Goal: Task Accomplishment & Management: Use online tool/utility

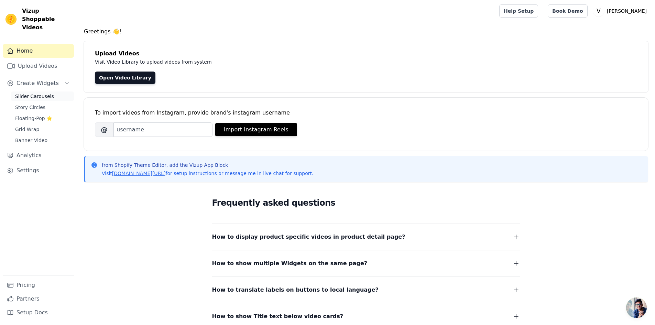
click at [36, 93] on span "Slider Carousels" at bounding box center [34, 96] width 39 height 7
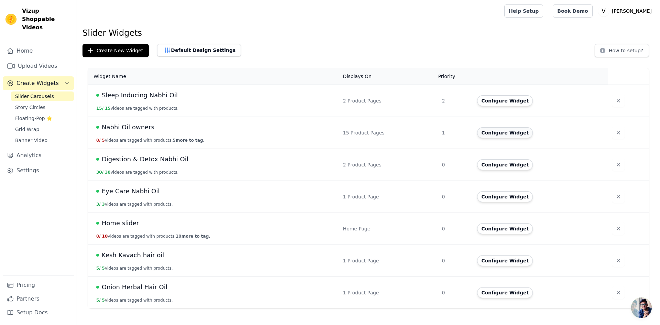
click at [495, 137] on button "Configure Widget" at bounding box center [505, 132] width 56 height 11
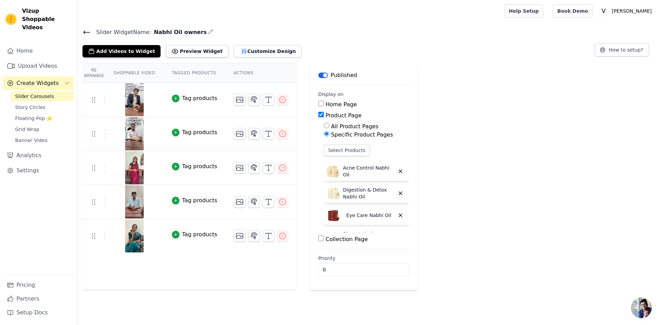
click at [208, 32] on icon "button" at bounding box center [211, 32] width 6 height 6
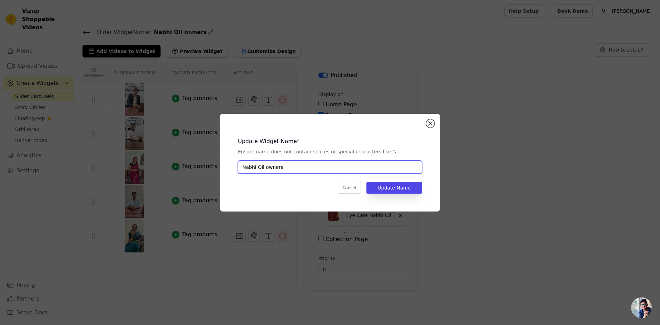
click at [295, 167] on input "Nabhi Oil owners" at bounding box center [330, 167] width 184 height 13
click at [484, 130] on div "Update Widget Name * Ensure name does not contain spaces or special characters …" at bounding box center [330, 163] width 638 height 120
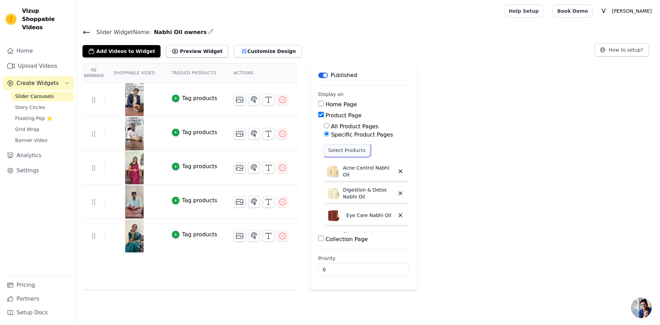
click at [337, 149] on button "Select Products" at bounding box center [347, 150] width 46 height 12
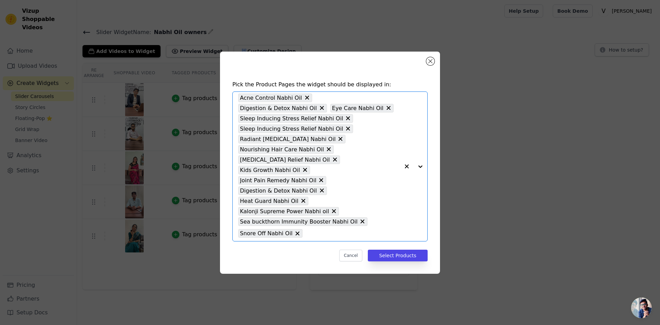
click at [337, 229] on input "text" at bounding box center [353, 233] width 94 height 8
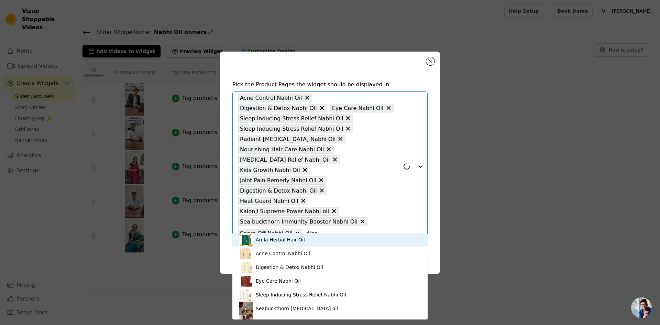
type input "diges"
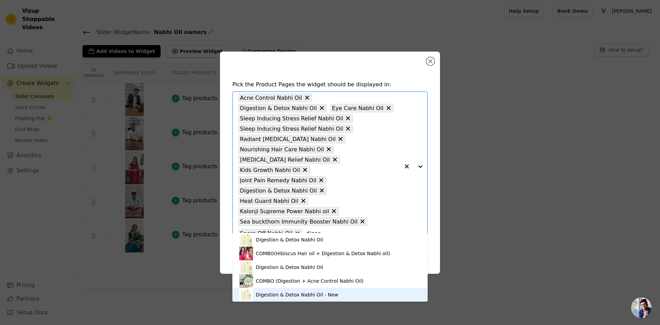
click at [319, 293] on div "Digestion & Detox Nabhi Oil - New" at bounding box center [297, 294] width 83 height 7
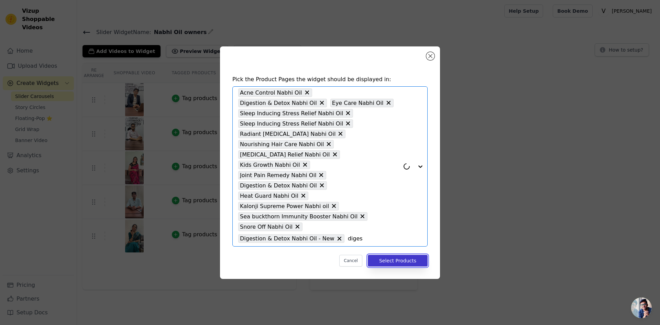
click at [388, 255] on button "Select Products" at bounding box center [398, 261] width 60 height 12
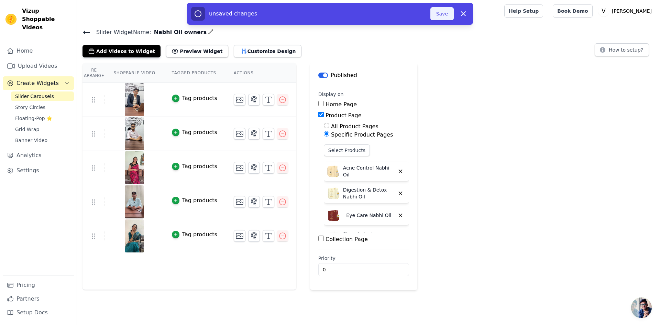
click at [438, 18] on button "Save" at bounding box center [442, 13] width 23 height 13
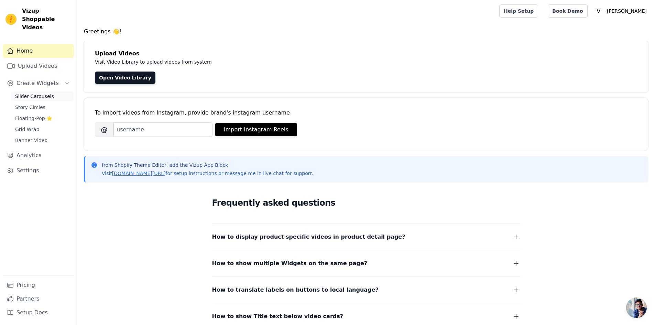
click at [36, 93] on span "Slider Carousels" at bounding box center [34, 96] width 39 height 7
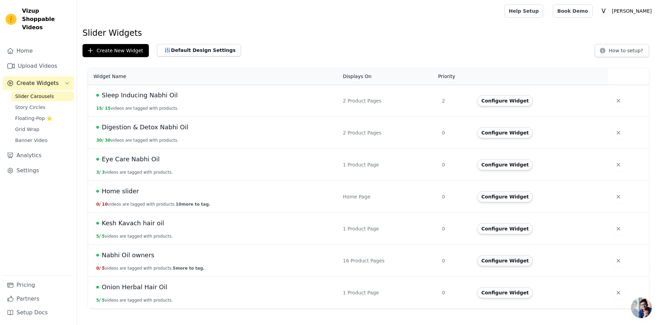
click at [504, 265] on button "Configure Widget" at bounding box center [505, 260] width 56 height 11
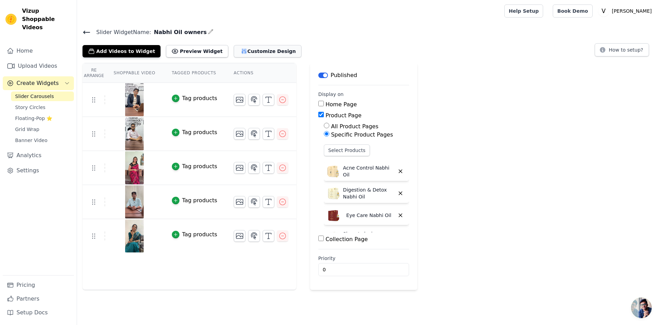
click at [260, 48] on button "Customize Design" at bounding box center [268, 51] width 68 height 12
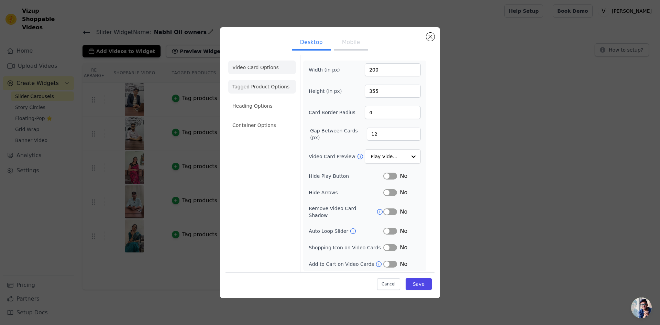
click at [259, 88] on li "Tagged Product Options" at bounding box center [262, 87] width 68 height 14
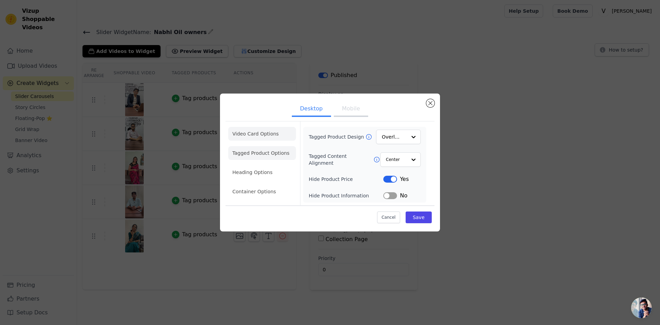
click at [261, 131] on li "Video Card Options" at bounding box center [262, 134] width 68 height 14
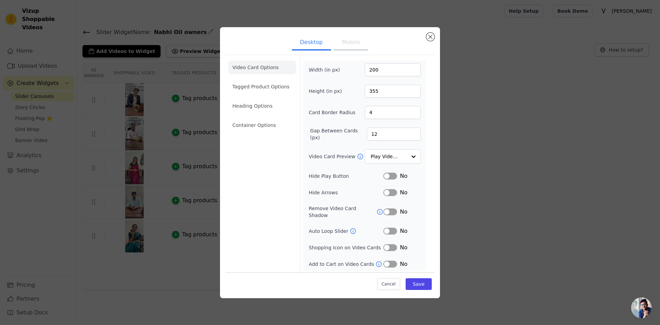
click at [350, 45] on button "Mobile" at bounding box center [351, 42] width 34 height 15
click at [319, 44] on button "Desktop" at bounding box center [311, 42] width 39 height 15
drag, startPoint x: 381, startPoint y: 73, endPoint x: 360, endPoint y: 71, distance: 20.7
click at [360, 71] on div "Width (in px) 200" at bounding box center [365, 69] width 112 height 13
type input "320"
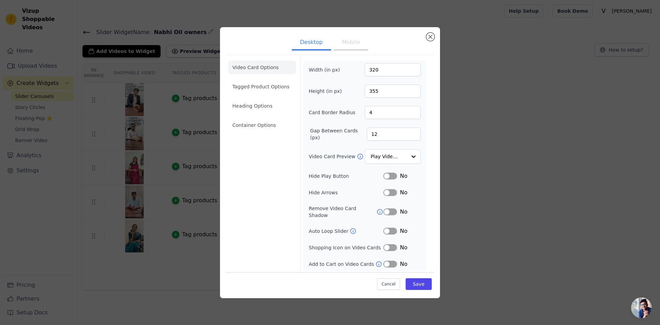
click at [265, 210] on div "Video Card Options Tagged Product Options Heading Options Container Options" at bounding box center [262, 164] width 68 height 219
click at [348, 47] on button "Mobile" at bounding box center [351, 42] width 34 height 15
click at [316, 41] on button "Desktop" at bounding box center [311, 42] width 39 height 15
drag, startPoint x: 384, startPoint y: 74, endPoint x: 359, endPoint y: 74, distance: 24.8
click at [359, 74] on div "Width (in px) 320" at bounding box center [365, 69] width 112 height 13
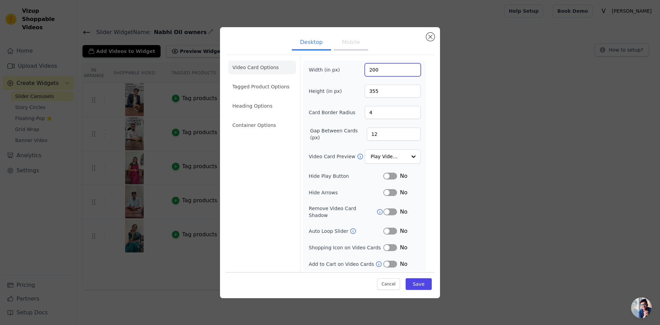
type input "200"
click at [351, 41] on button "Mobile" at bounding box center [351, 42] width 34 height 15
click at [314, 45] on button "Desktop" at bounding box center [311, 42] width 39 height 15
drag, startPoint x: 381, startPoint y: 73, endPoint x: 349, endPoint y: 73, distance: 31.6
click at [349, 73] on div "Width (in px) 200" at bounding box center [365, 69] width 112 height 13
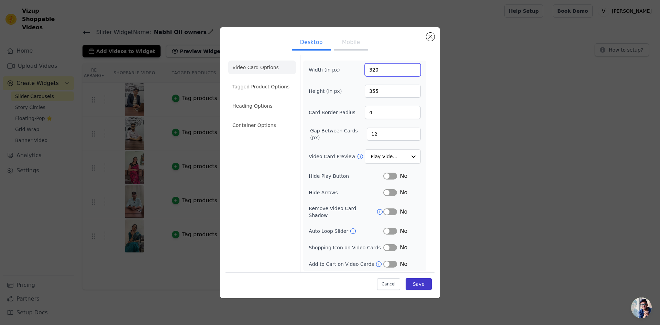
type input "320"
click at [426, 281] on button "Save" at bounding box center [419, 284] width 26 height 12
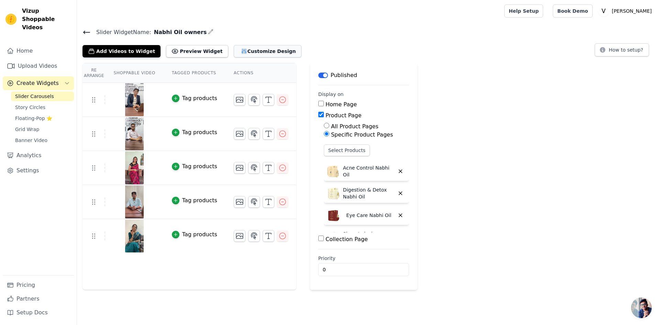
click at [246, 52] on button "Customize Design" at bounding box center [268, 51] width 68 height 12
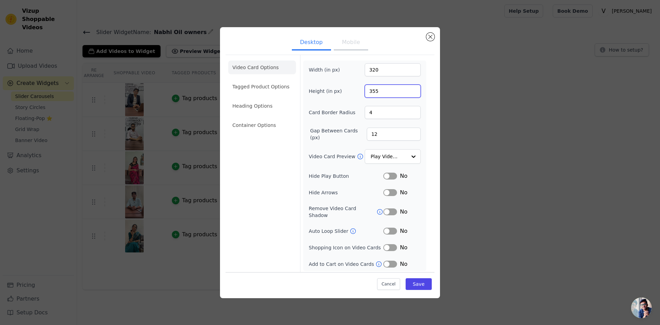
drag, startPoint x: 384, startPoint y: 95, endPoint x: 363, endPoint y: 95, distance: 21.0
click at [363, 95] on div "Height (in px) 355" at bounding box center [365, 91] width 112 height 13
type input "500"
click at [419, 282] on button "Save" at bounding box center [419, 284] width 26 height 12
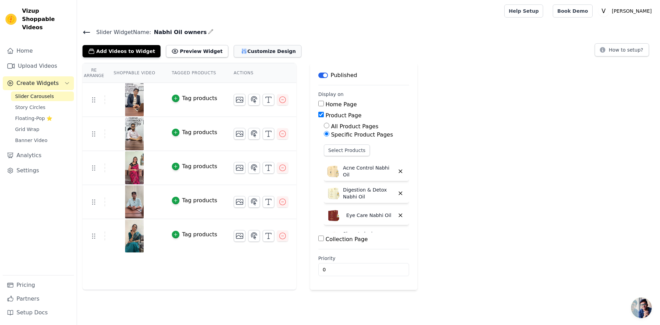
click at [242, 51] on icon "button" at bounding box center [244, 51] width 4 height 5
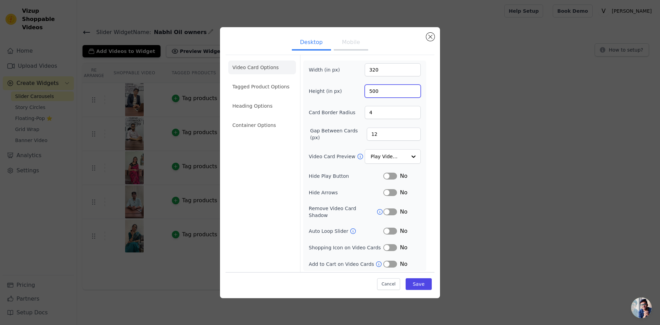
drag, startPoint x: 382, startPoint y: 97, endPoint x: 340, endPoint y: 96, distance: 41.6
click at [341, 96] on div "Height (in px) 500" at bounding box center [365, 91] width 112 height 13
type input "640"
click at [420, 280] on button "Save" at bounding box center [419, 284] width 26 height 12
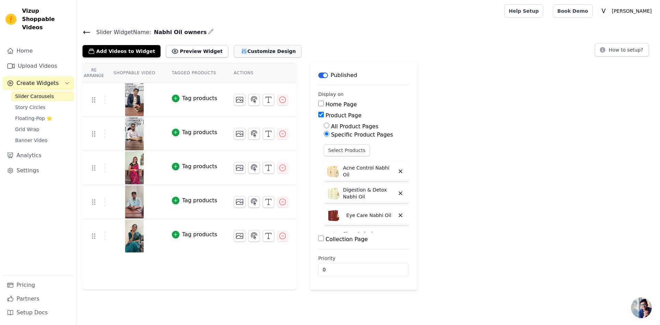
click at [236, 47] on button "Customize Design" at bounding box center [268, 51] width 68 height 12
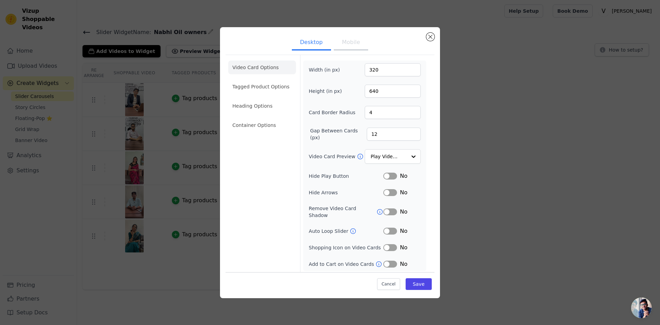
click at [357, 45] on button "Mobile" at bounding box center [351, 42] width 34 height 15
drag, startPoint x: 380, startPoint y: 70, endPoint x: 360, endPoint y: 72, distance: 20.7
click at [360, 72] on div "Width (in px) 320" at bounding box center [365, 69] width 112 height 13
type input "400"
drag, startPoint x: 385, startPoint y: 90, endPoint x: 356, endPoint y: 93, distance: 28.6
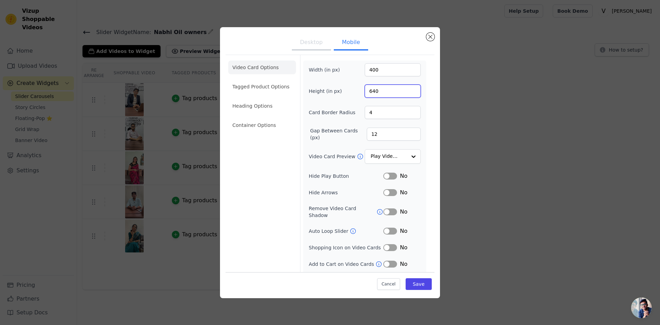
click at [356, 93] on div "Height (in px) 640" at bounding box center [365, 91] width 112 height 13
type input "600"
click at [305, 45] on button "Desktop" at bounding box center [311, 42] width 39 height 15
click at [349, 39] on button "Mobile" at bounding box center [351, 42] width 34 height 15
click at [414, 284] on button "Save" at bounding box center [419, 284] width 26 height 12
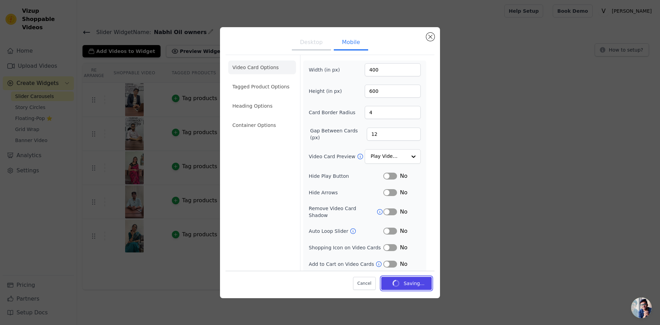
scroll to position [13, 0]
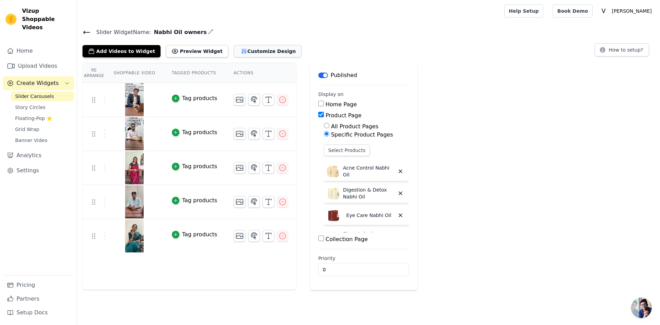
click at [260, 55] on button "Customize Design" at bounding box center [268, 51] width 68 height 12
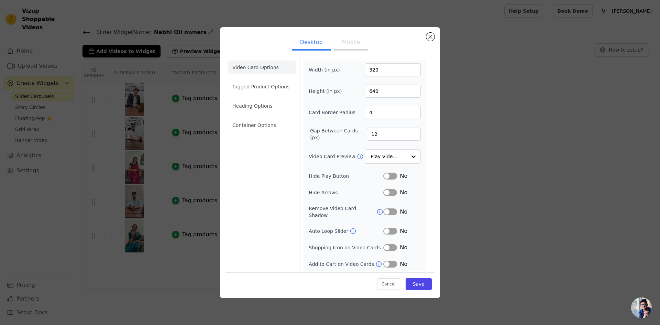
click at [355, 46] on button "Mobile" at bounding box center [351, 42] width 34 height 15
drag, startPoint x: 383, startPoint y: 90, endPoint x: 359, endPoint y: 93, distance: 23.9
click at [359, 93] on div "Height (in px) 600" at bounding box center [365, 91] width 112 height 13
type input "400"
click at [411, 284] on button "Save" at bounding box center [419, 284] width 26 height 12
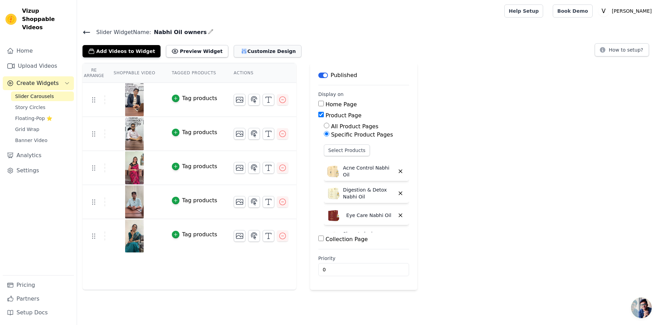
click at [247, 46] on button "Customize Design" at bounding box center [268, 51] width 68 height 12
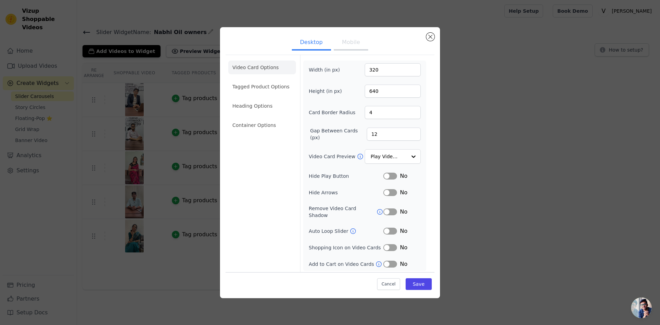
click at [343, 45] on button "Mobile" at bounding box center [351, 42] width 34 height 15
drag, startPoint x: 366, startPoint y: 71, endPoint x: 347, endPoint y: 77, distance: 20.1
click at [356, 72] on div "Width (in px) 400" at bounding box center [365, 69] width 112 height 13
type input "200"
click at [415, 285] on button "Save" at bounding box center [419, 284] width 26 height 12
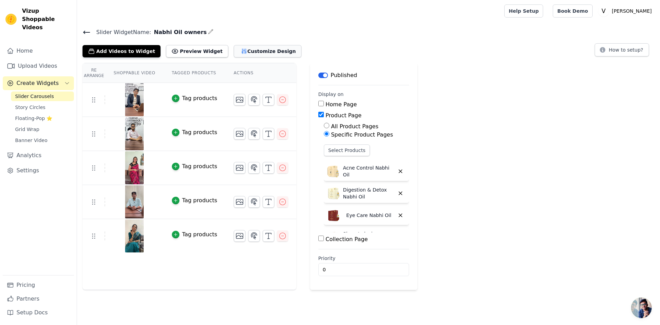
click at [239, 50] on button "Customize Design" at bounding box center [268, 51] width 68 height 12
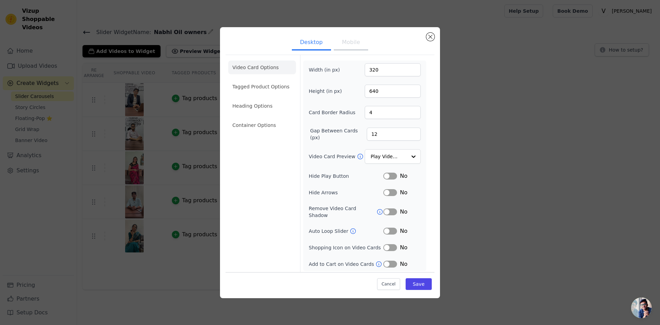
click at [355, 51] on button "Mobile" at bounding box center [351, 42] width 34 height 15
drag, startPoint x: 381, startPoint y: 91, endPoint x: 349, endPoint y: 91, distance: 32.0
click at [351, 91] on div "Height (in px) 400" at bounding box center [365, 91] width 112 height 13
click at [348, 92] on div "Height (in px) 400" at bounding box center [365, 91] width 112 height 13
click at [370, 96] on input "400" at bounding box center [393, 91] width 56 height 13
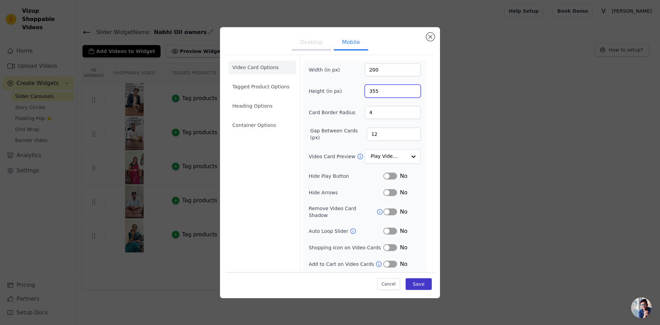
type input "355"
click at [418, 288] on button "Save" at bounding box center [419, 284] width 26 height 12
